Goal: Information Seeking & Learning: Learn about a topic

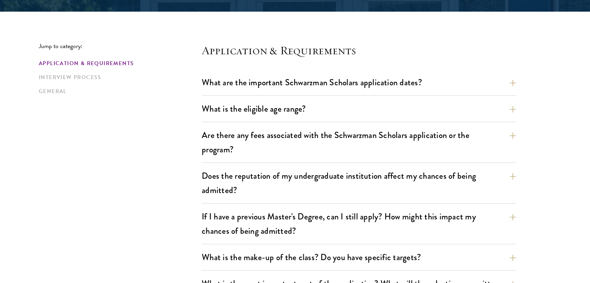
scroll to position [241, 0]
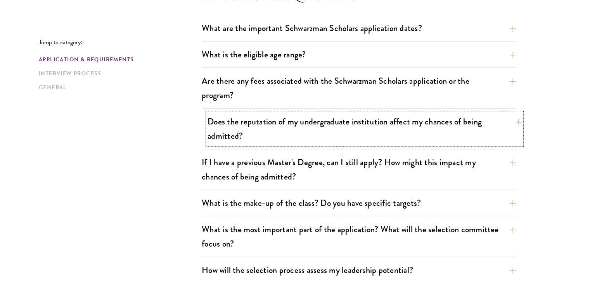
click at [432, 122] on button "Does the reputation of my undergraduate institution affect my chances of being …" at bounding box center [364, 129] width 314 height 32
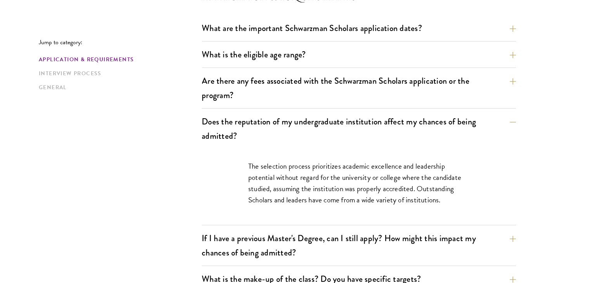
click at [511, 50] on button "What is the eligible age range?" at bounding box center [364, 54] width 314 height 17
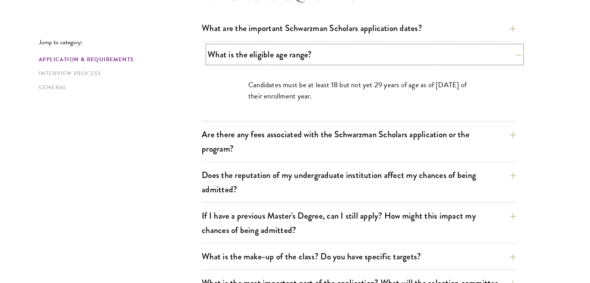
click at [515, 54] on button "What is the eligible age range?" at bounding box center [364, 54] width 314 height 17
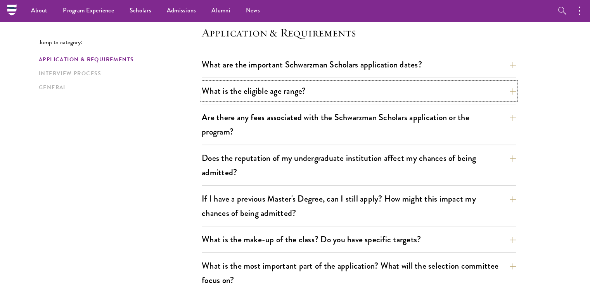
scroll to position [205, 0]
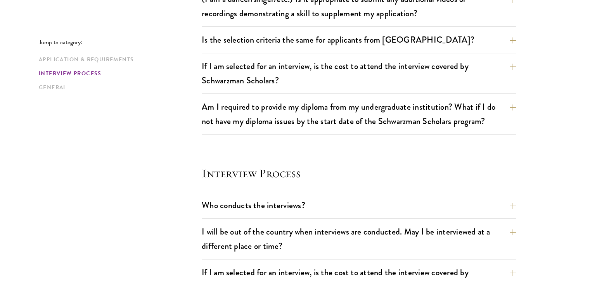
scroll to position [803, 0]
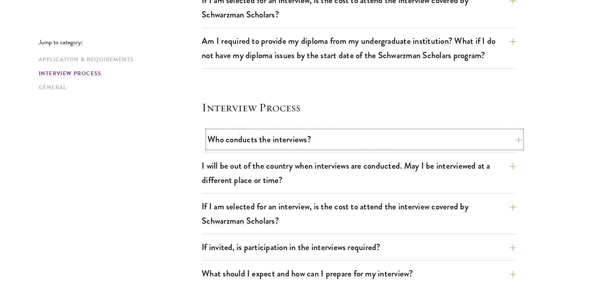
click at [495, 141] on button "Who conducts the interviews?" at bounding box center [364, 139] width 314 height 17
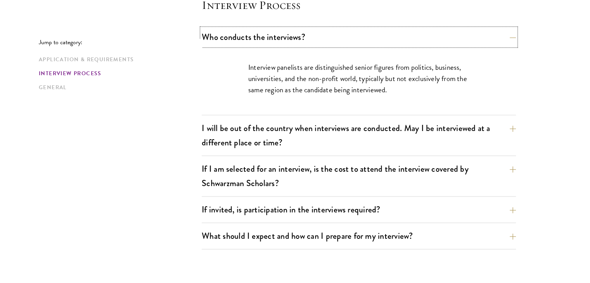
scroll to position [906, 0]
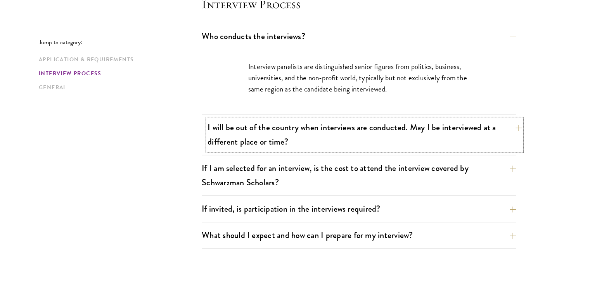
click at [479, 131] on button "I will be out of the country when interviews are conducted. May I be interviewe…" at bounding box center [364, 135] width 314 height 32
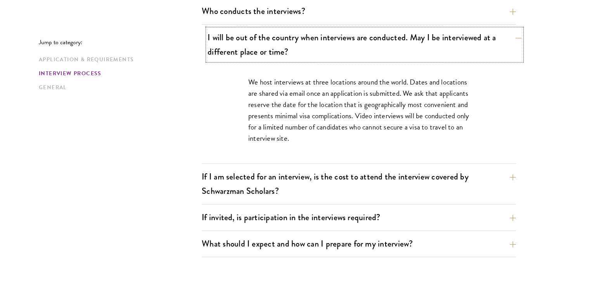
scroll to position [933, 0]
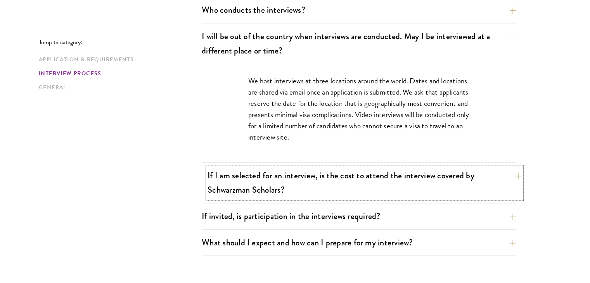
click at [471, 172] on button "If I am selected for an interview, is the cost to attend the interview covered …" at bounding box center [364, 183] width 314 height 32
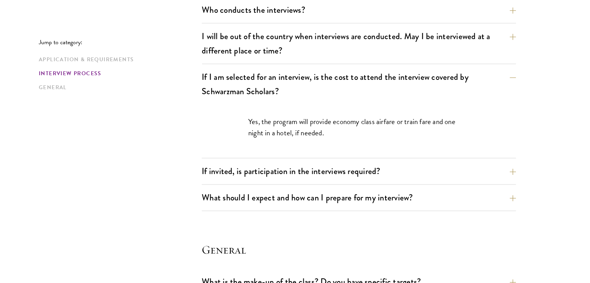
click at [503, 167] on button "If invited, is participation in the interviews required?" at bounding box center [364, 170] width 314 height 17
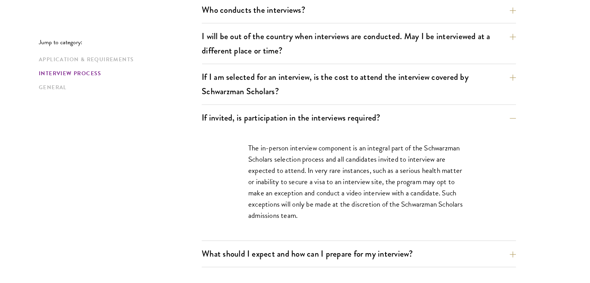
click at [421, 252] on button "What should I expect and how can I prepare for my interview?" at bounding box center [364, 253] width 314 height 17
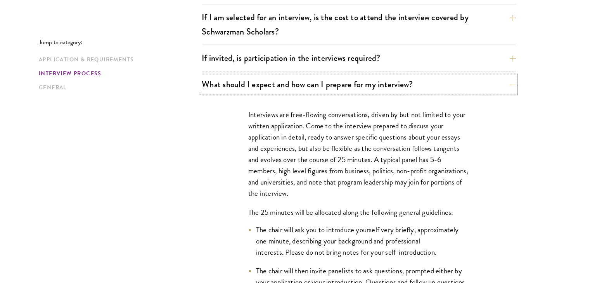
scroll to position [993, 0]
click at [561, 158] on section "Jump to category: Application & Requirements Interview Process General Applicat…" at bounding box center [295, 65] width 590 height 1720
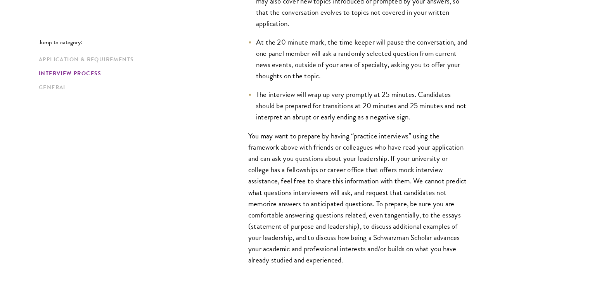
scroll to position [1285, 0]
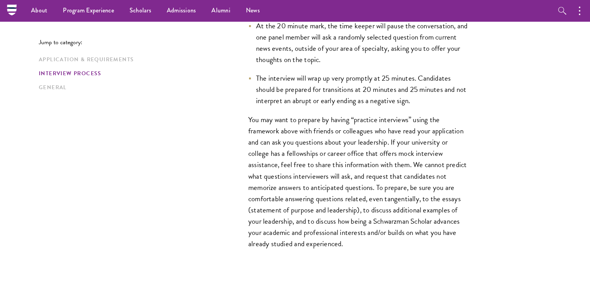
scroll to position [1299, 0]
